Goal: Transaction & Acquisition: Purchase product/service

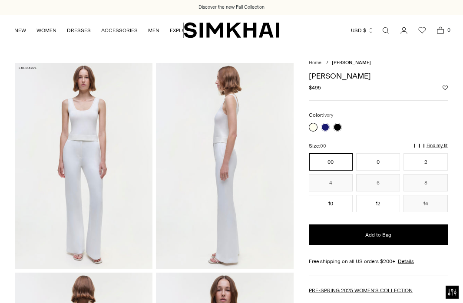
scroll to position [239, 0]
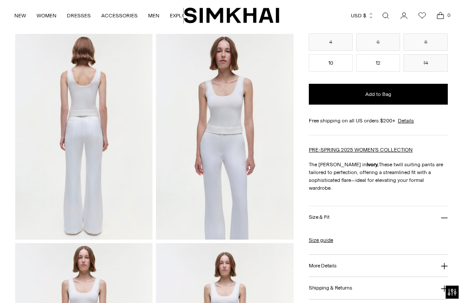
click at [384, 16] on link "Open search modal" at bounding box center [385, 15] width 17 height 17
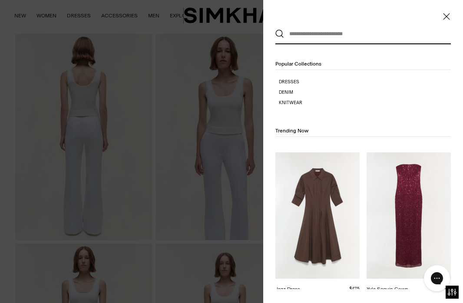
scroll to position [0, 0]
drag, startPoint x: 344, startPoint y: 40, endPoint x: 339, endPoint y: 38, distance: 5.2
click at [344, 40] on input "text" at bounding box center [361, 33] width 154 height 19
click at [304, 39] on input "text" at bounding box center [361, 33] width 154 height 19
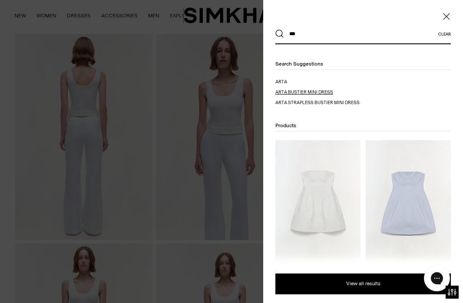
type input "***"
click at [306, 91] on span "a bustier mini dress" at bounding box center [308, 92] width 49 height 6
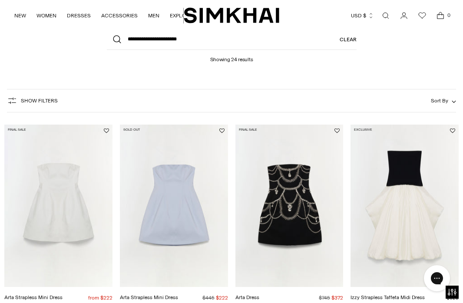
scroll to position [43, 0]
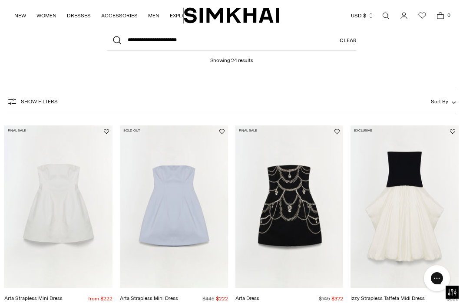
click at [0, 0] on img "Arta Strapless Mini Dress" at bounding box center [0, 0] width 0 height 0
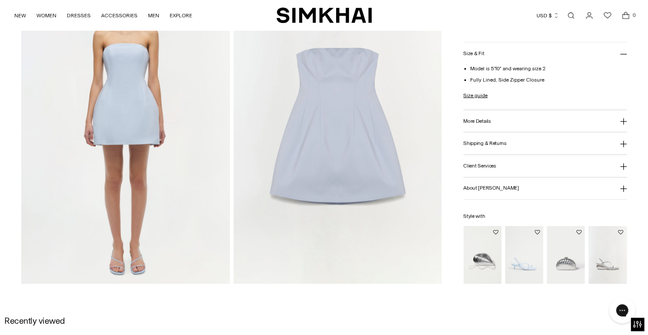
scroll to position [657, 0]
